Goal: Task Accomplishment & Management: Use online tool/utility

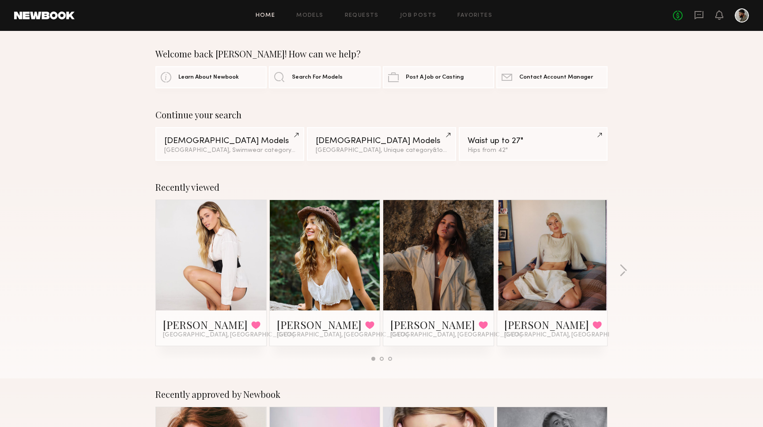
click at [697, 21] on div "No fees up to $5,000" at bounding box center [711, 15] width 76 height 14
click at [697, 18] on icon at bounding box center [700, 15] width 10 height 10
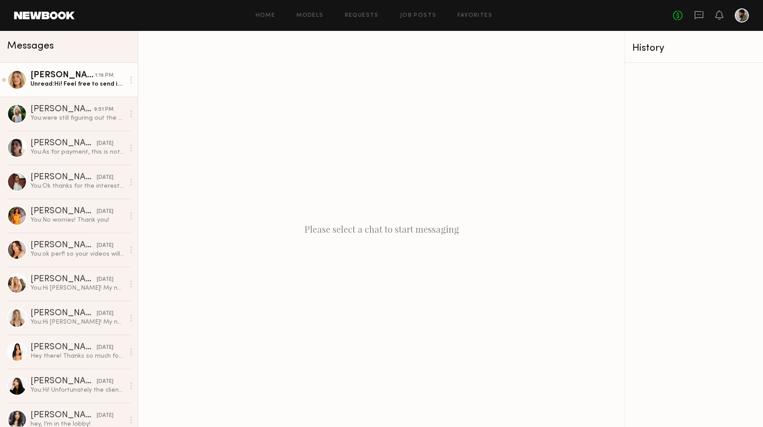
click at [80, 85] on div "Unread: Hi! Feel free to send it over to [EMAIL_ADDRESS][DOMAIN_NAME] Just a he…" at bounding box center [77, 84] width 94 height 8
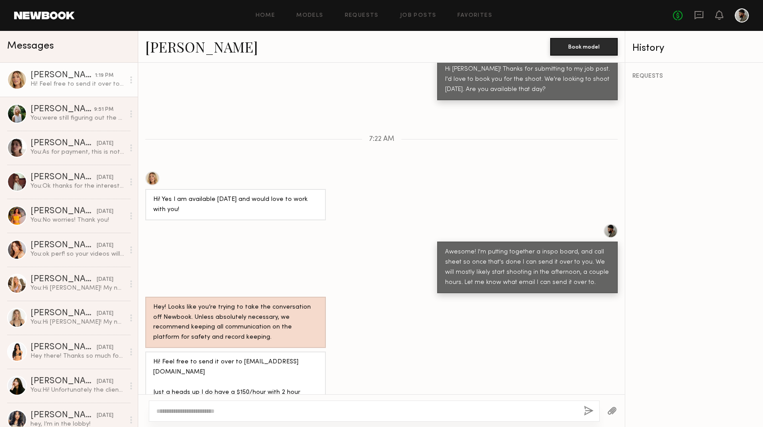
scroll to position [364, 0]
click at [429, 18] on link "Job Posts" at bounding box center [418, 16] width 37 height 6
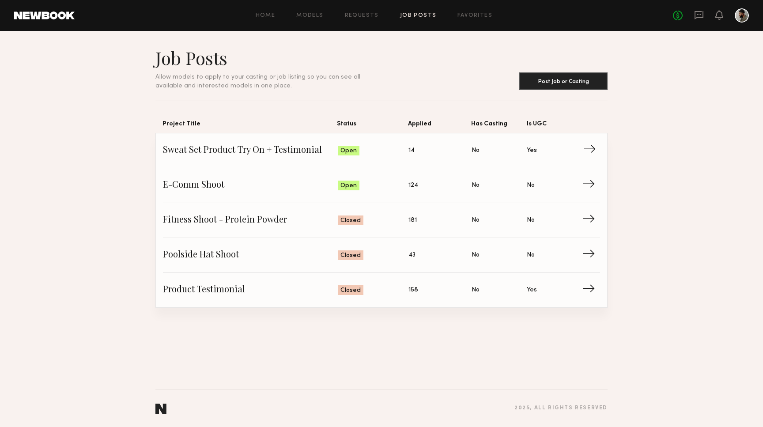
click at [399, 146] on span "Status: Open" at bounding box center [373, 150] width 71 height 13
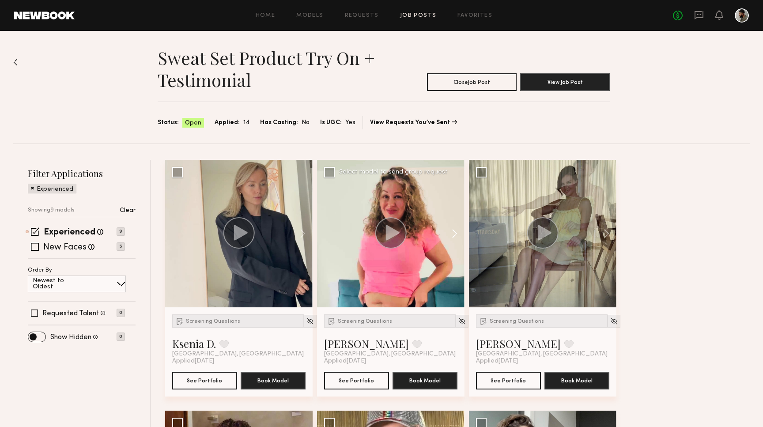
click at [453, 238] on button at bounding box center [451, 234] width 28 height 148
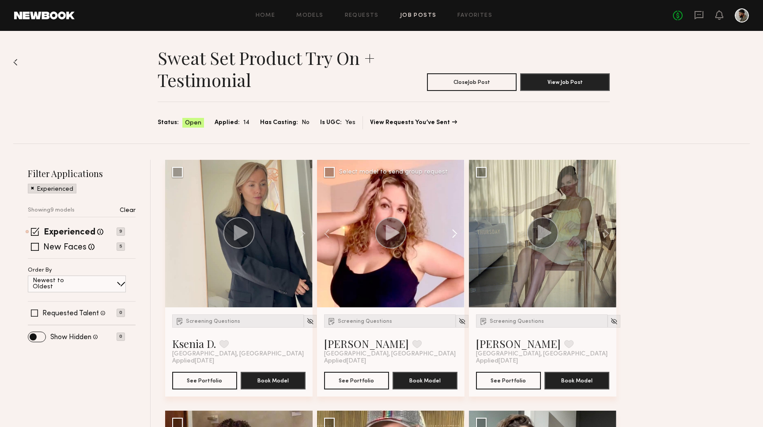
click at [453, 237] on button at bounding box center [451, 234] width 28 height 148
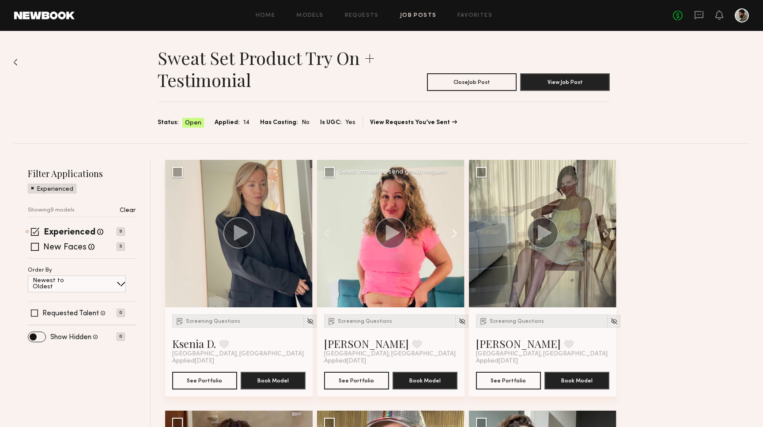
click at [453, 237] on button at bounding box center [451, 234] width 28 height 148
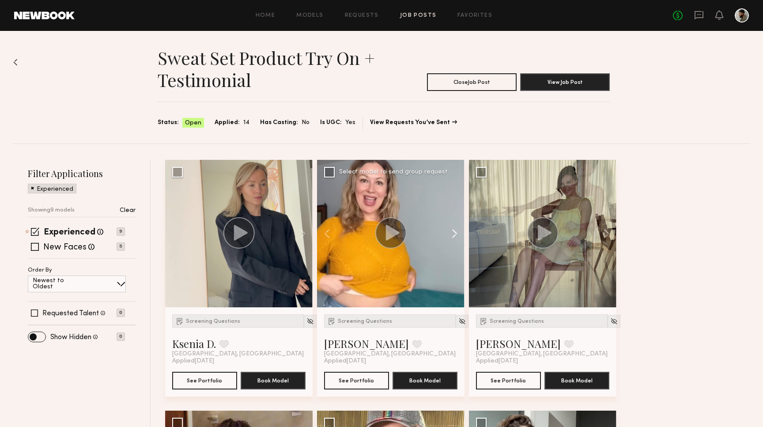
click at [453, 237] on button at bounding box center [451, 234] width 28 height 148
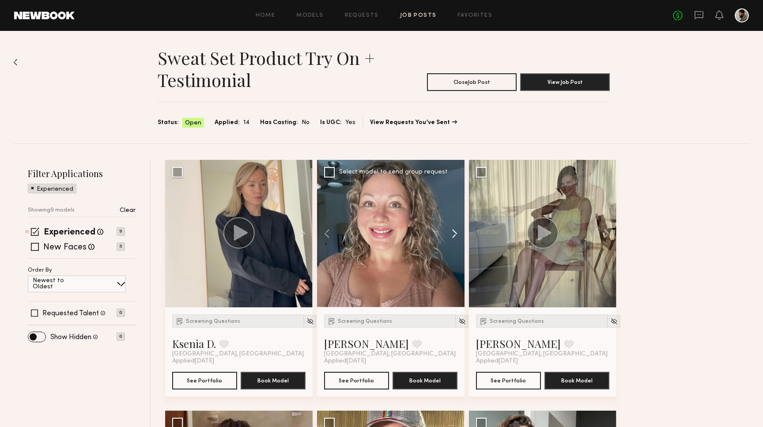
click at [453, 237] on button at bounding box center [451, 234] width 28 height 148
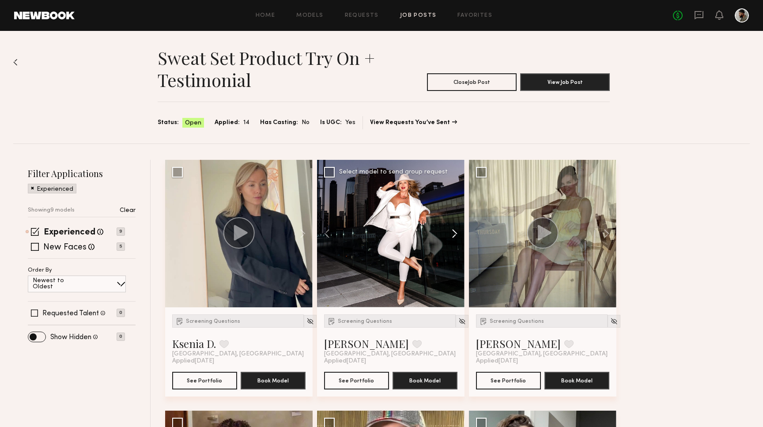
click at [453, 237] on button at bounding box center [451, 234] width 28 height 148
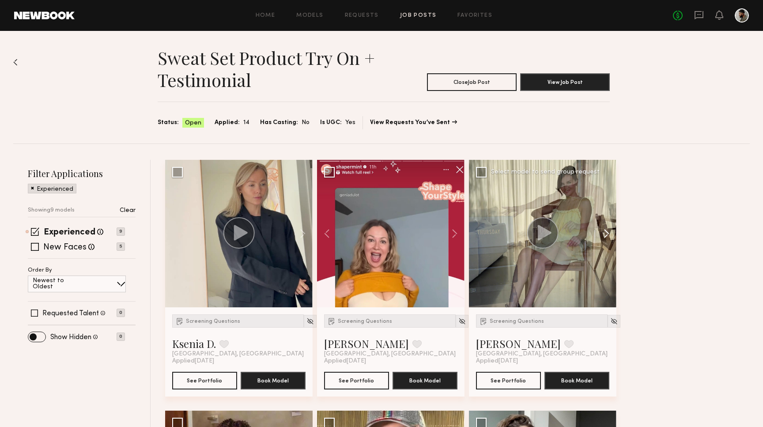
click at [603, 232] on button at bounding box center [602, 234] width 28 height 148
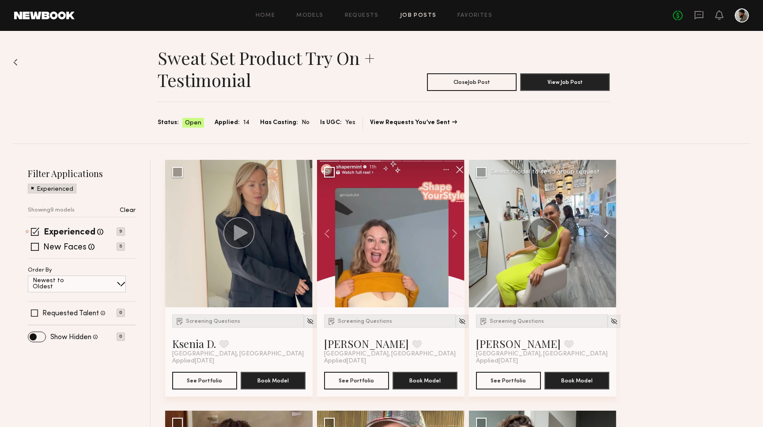
click at [603, 232] on button at bounding box center [602, 234] width 28 height 148
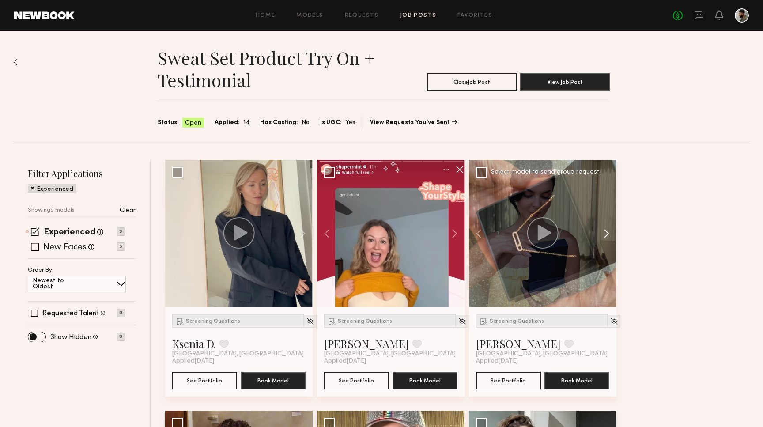
click at [603, 232] on button at bounding box center [602, 234] width 28 height 148
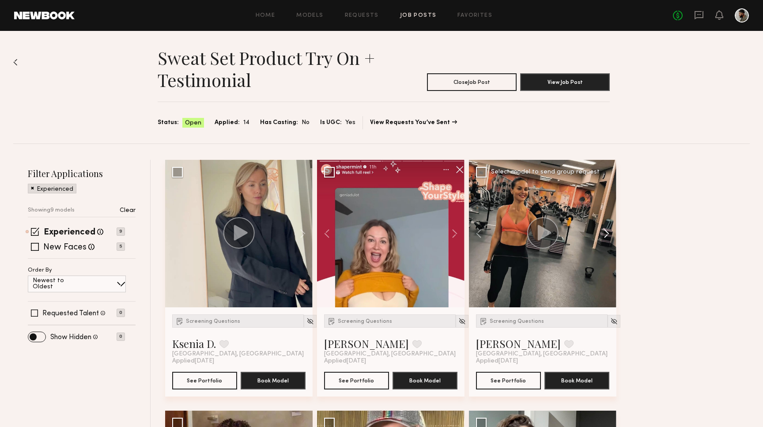
click at [603, 232] on button at bounding box center [602, 234] width 28 height 148
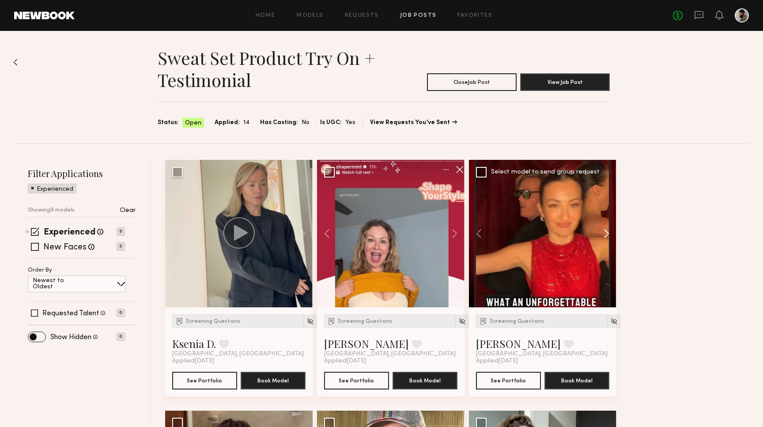
click at [603, 232] on button at bounding box center [602, 234] width 28 height 148
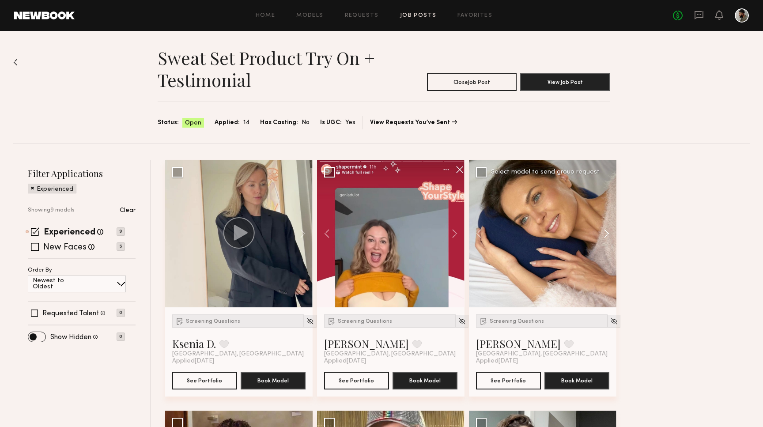
click at [603, 232] on button at bounding box center [602, 234] width 28 height 148
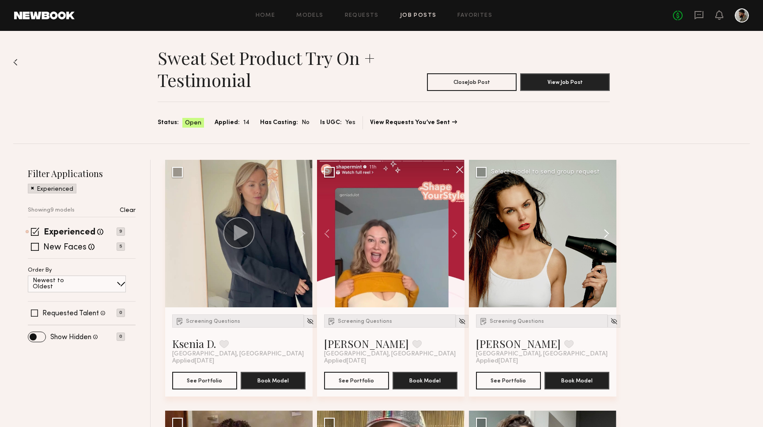
click at [603, 232] on button at bounding box center [602, 234] width 28 height 148
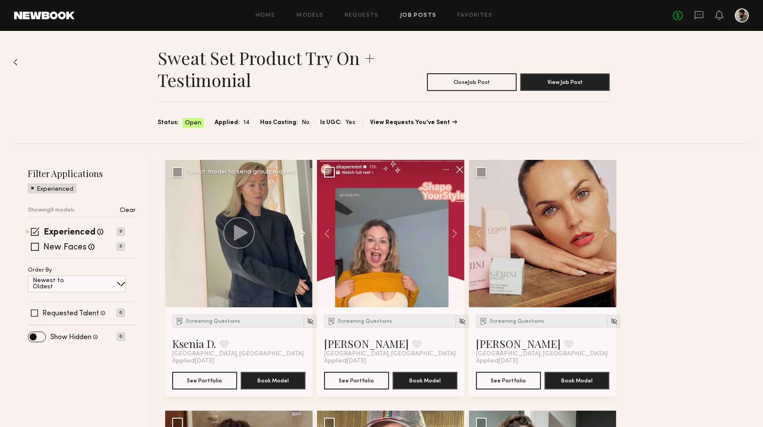
click at [304, 232] on button at bounding box center [299, 234] width 28 height 148
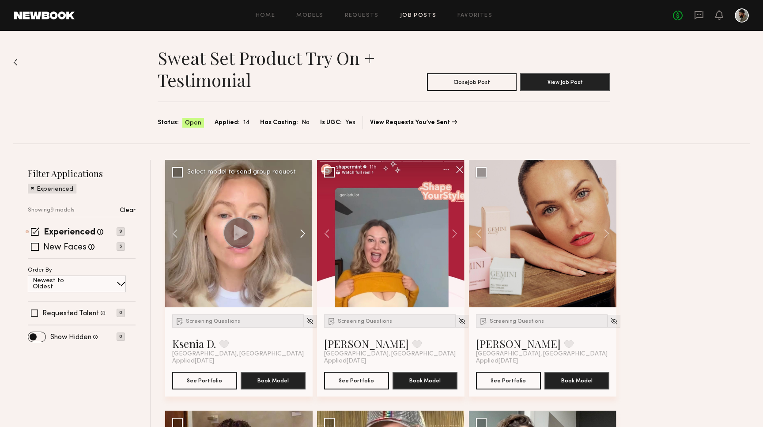
click at [304, 232] on button at bounding box center [299, 234] width 28 height 148
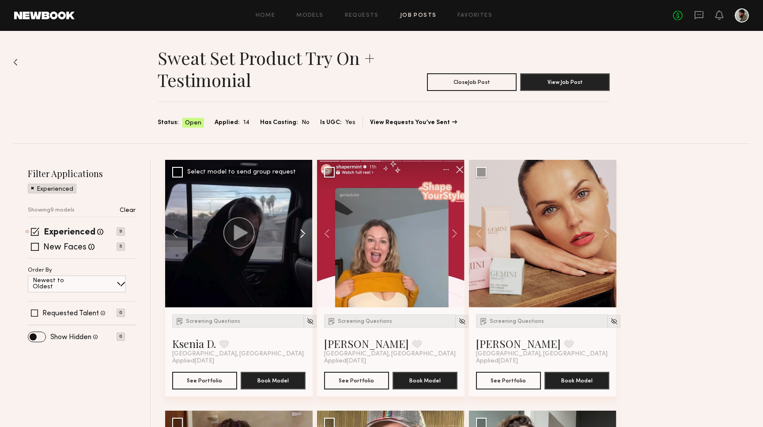
click at [304, 232] on button at bounding box center [299, 234] width 28 height 148
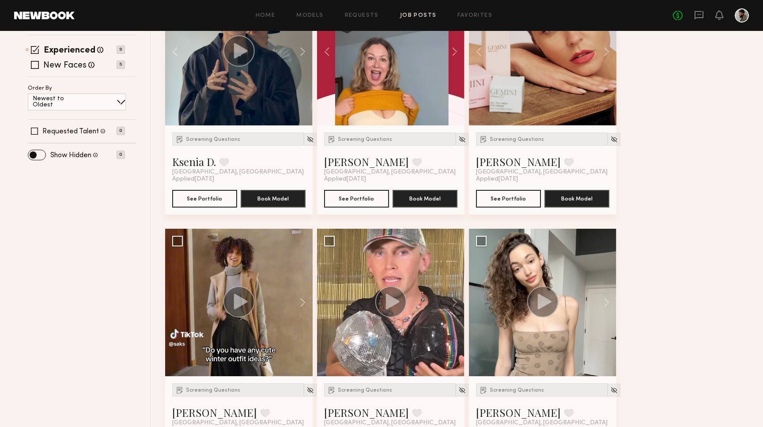
scroll to position [185, 0]
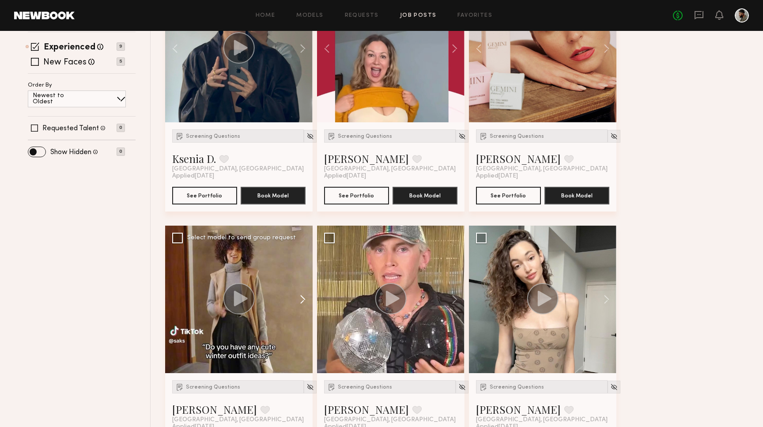
click at [302, 298] on button at bounding box center [299, 300] width 28 height 148
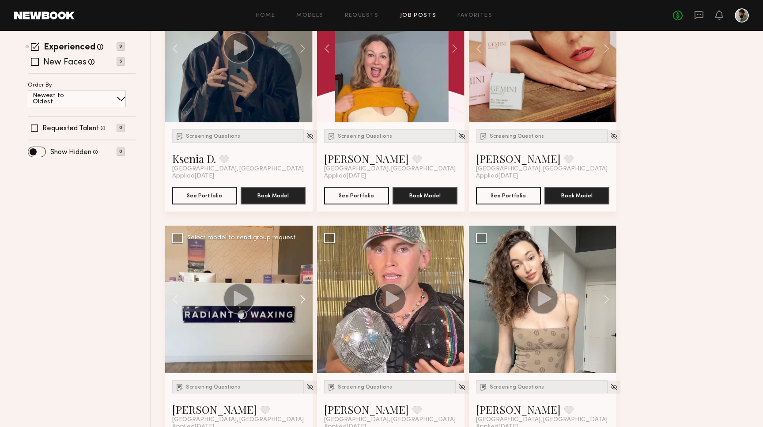
click at [302, 298] on button at bounding box center [299, 300] width 28 height 148
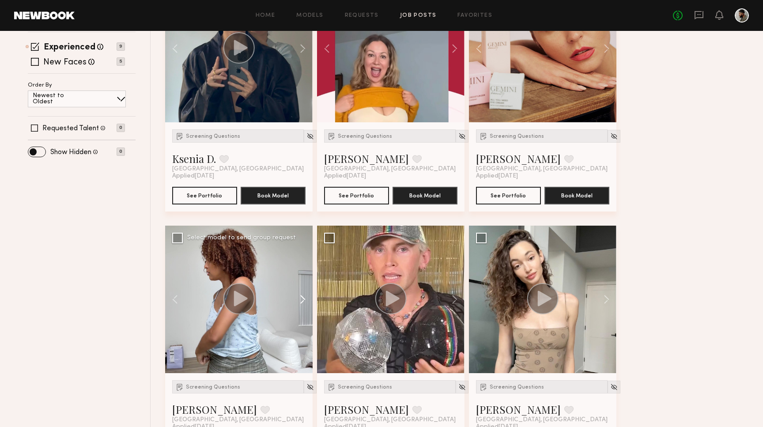
click at [302, 298] on button at bounding box center [299, 300] width 28 height 148
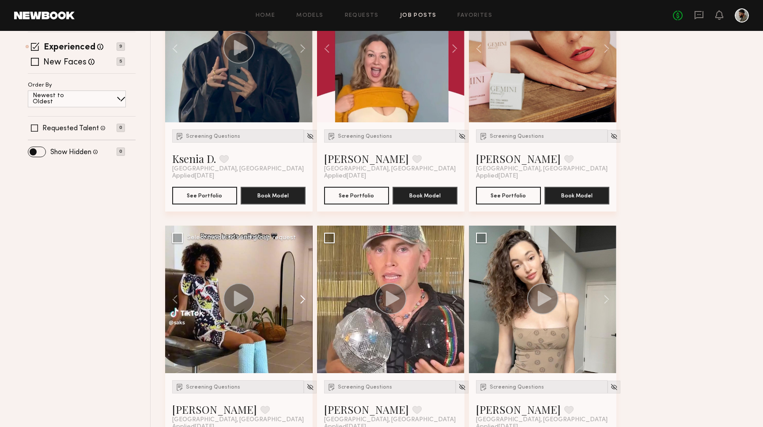
click at [302, 298] on button at bounding box center [299, 300] width 28 height 148
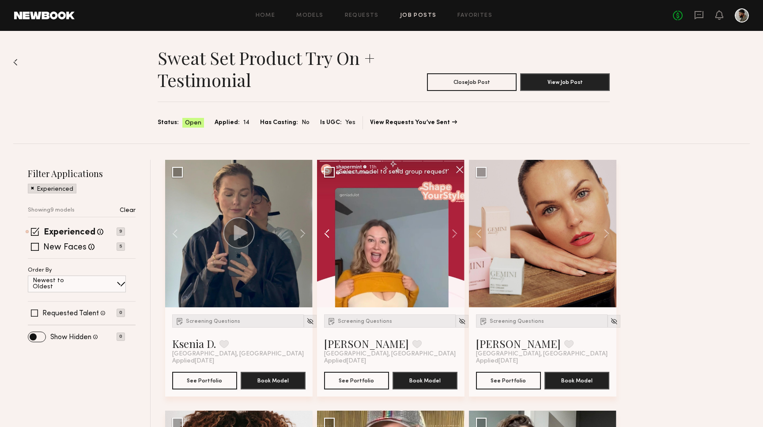
scroll to position [0, 0]
click at [36, 248] on span at bounding box center [35, 247] width 8 height 8
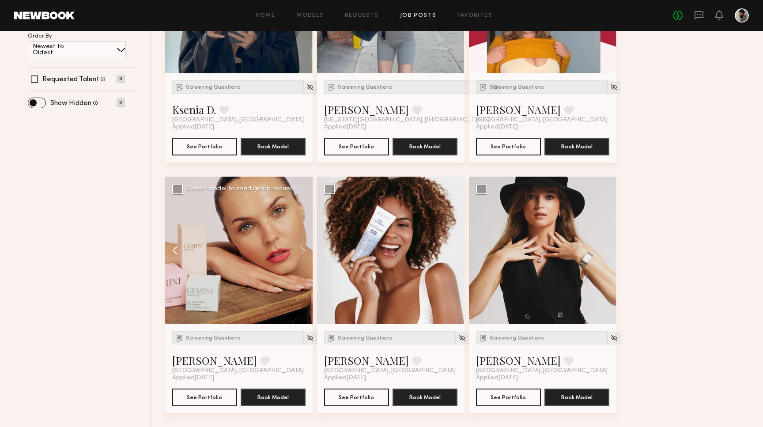
scroll to position [244, 0]
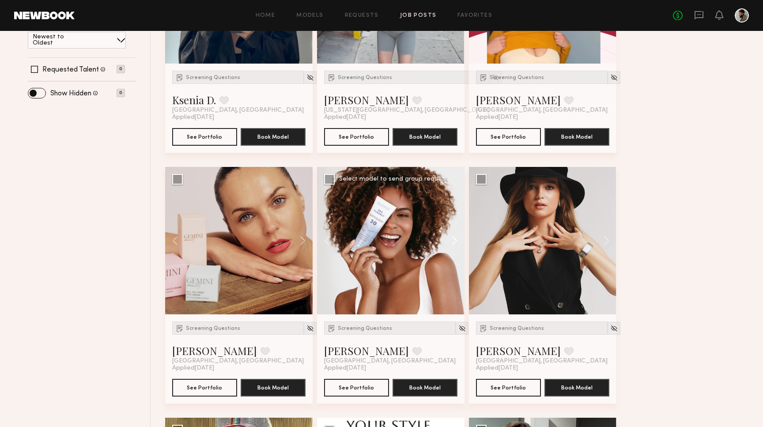
click at [448, 235] on button at bounding box center [451, 241] width 28 height 148
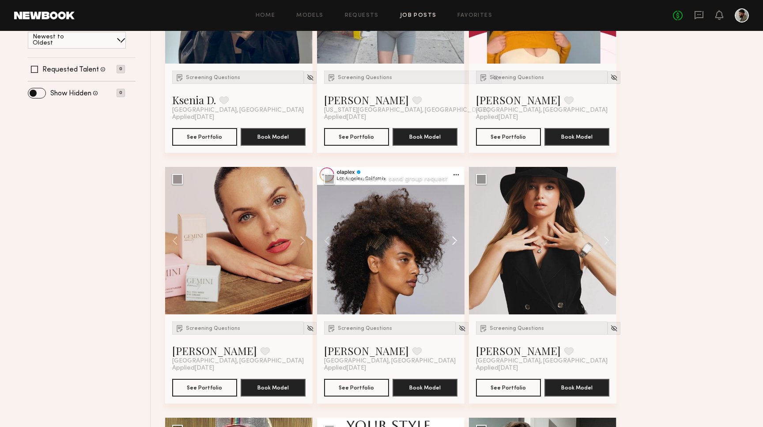
click at [448, 235] on button at bounding box center [451, 241] width 28 height 148
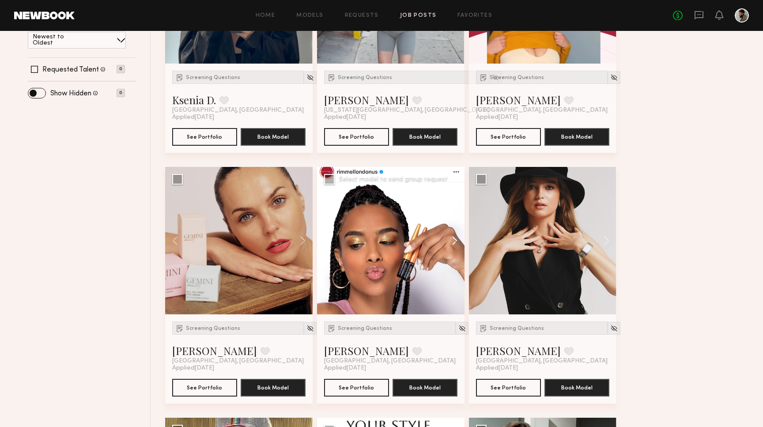
click at [448, 235] on button at bounding box center [451, 241] width 28 height 148
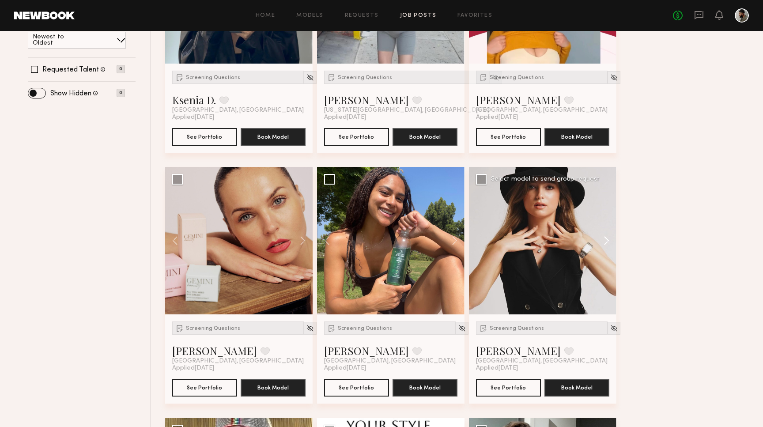
click at [610, 234] on button at bounding box center [602, 241] width 28 height 148
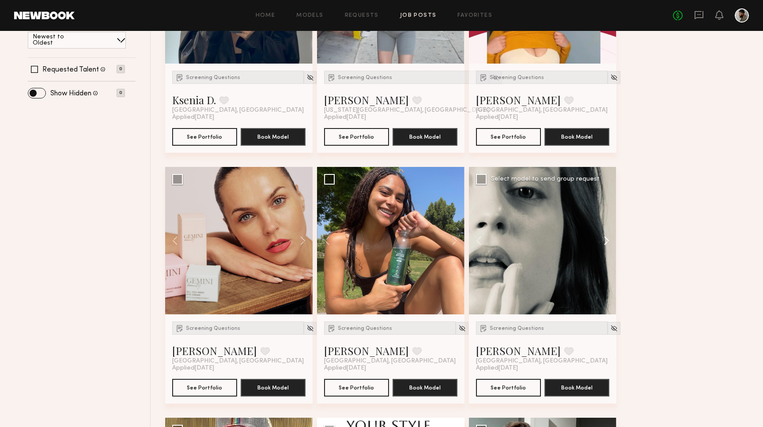
click at [610, 235] on button at bounding box center [602, 241] width 28 height 148
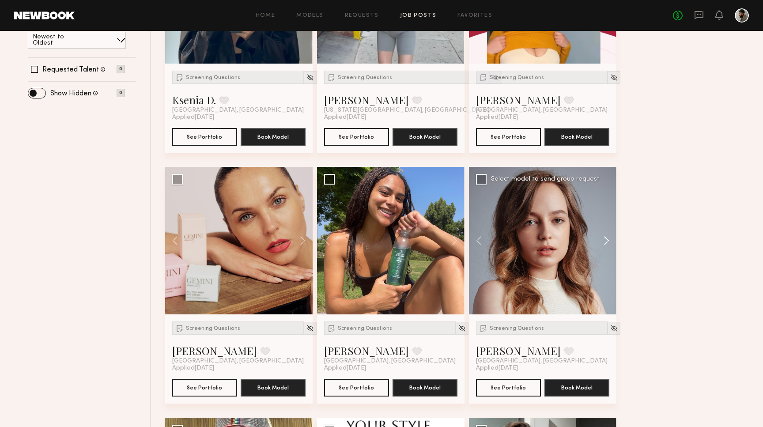
click at [610, 235] on button at bounding box center [602, 241] width 28 height 148
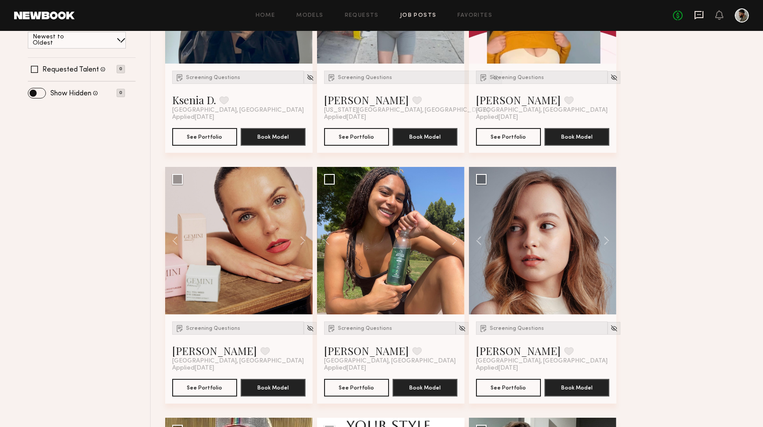
click at [698, 10] on icon at bounding box center [700, 15] width 10 height 10
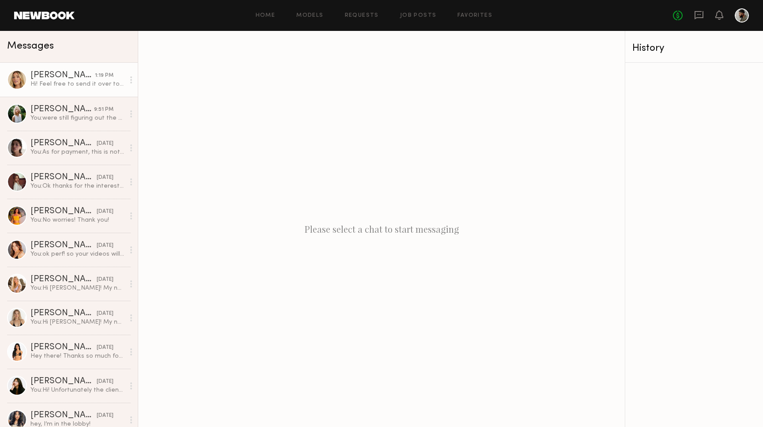
click at [91, 79] on div "[PERSON_NAME]" at bounding box center [62, 75] width 65 height 9
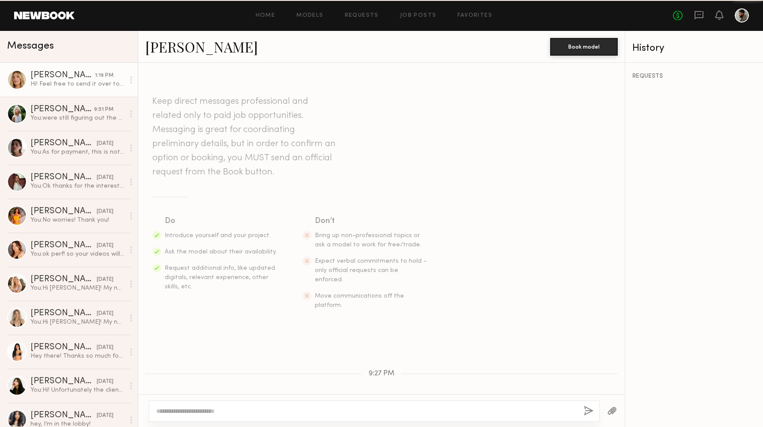
scroll to position [364, 0]
